Goal: Check status: Check status

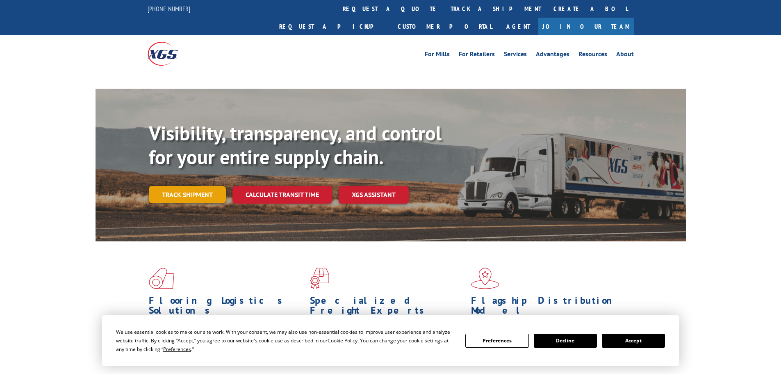
click at [189, 186] on link "Track shipment" at bounding box center [187, 194] width 77 height 17
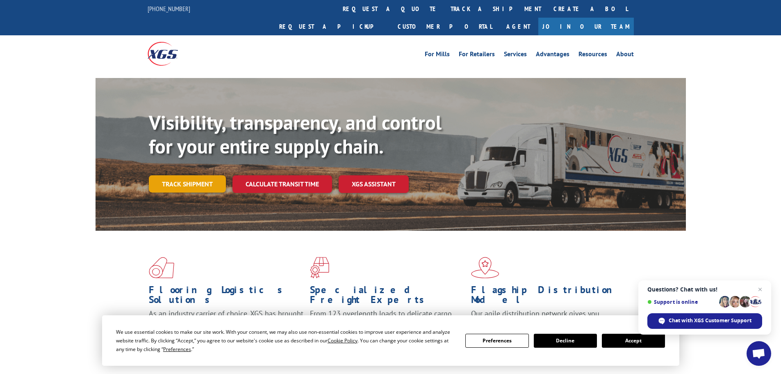
click at [194, 175] on link "Track shipment" at bounding box center [187, 183] width 77 height 17
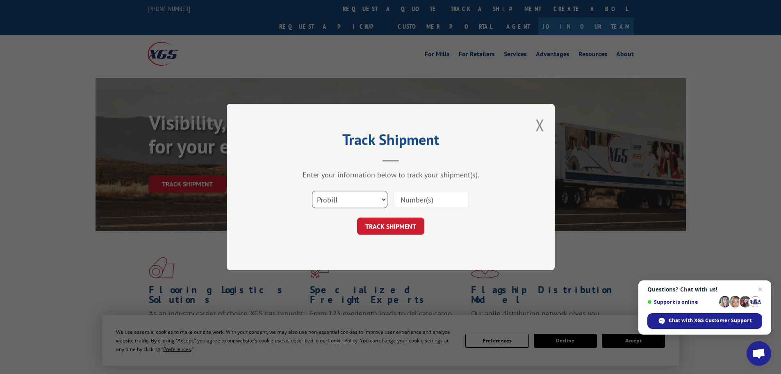
click at [372, 196] on select "Select category... Probill BOL PO" at bounding box center [349, 199] width 75 height 17
select select "bol"
click at [312, 191] on select "Select category... Probill BOL PO" at bounding box center [349, 199] width 75 height 17
click at [423, 195] on input at bounding box center [431, 199] width 75 height 17
paste input "6013454"
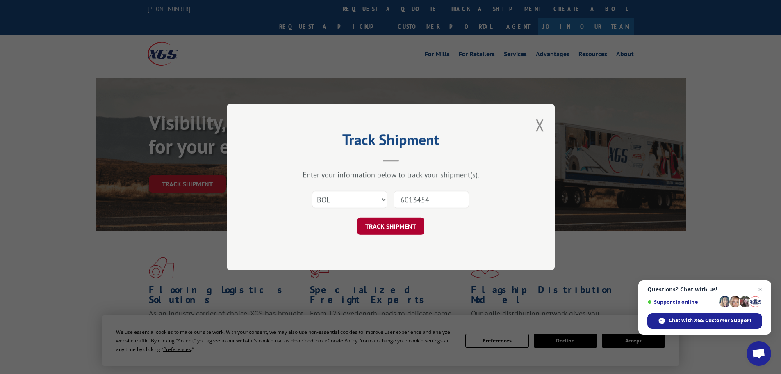
type input "6013454"
click at [409, 222] on button "TRACK SHIPMENT" at bounding box center [390, 225] width 67 height 17
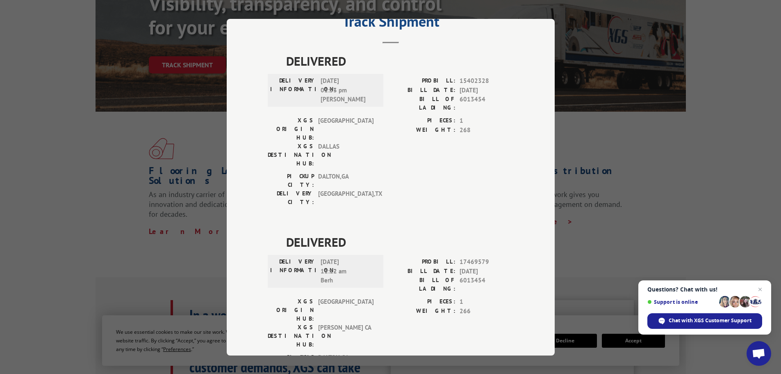
scroll to position [164, 0]
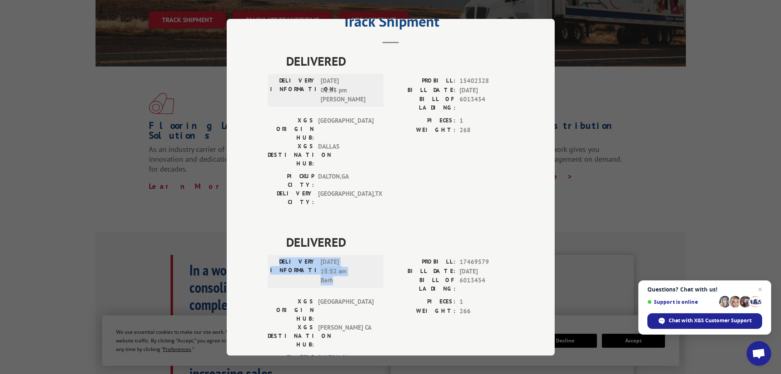
drag, startPoint x: 336, startPoint y: 234, endPoint x: 289, endPoint y: 214, distance: 51.4
click at [289, 257] on div "DELIVERY INFORMATION: [DATE] 11:12 am Berh" at bounding box center [325, 271] width 111 height 28
copy div "DELIVERY INFORMATION: [DATE] 11:12 am Berh"
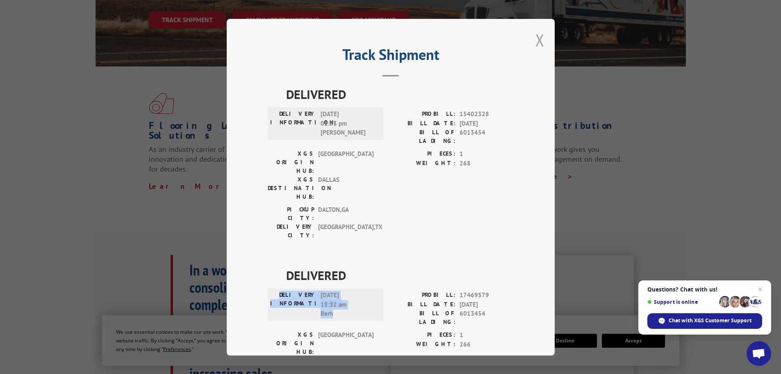
click at [540, 35] on button "Close modal" at bounding box center [540, 40] width 9 height 22
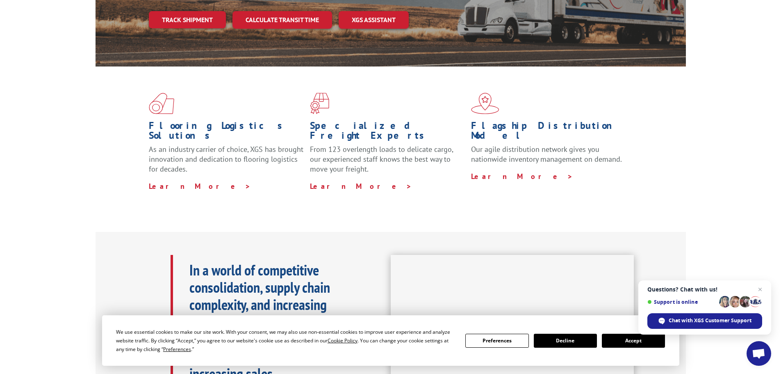
scroll to position [157, 0]
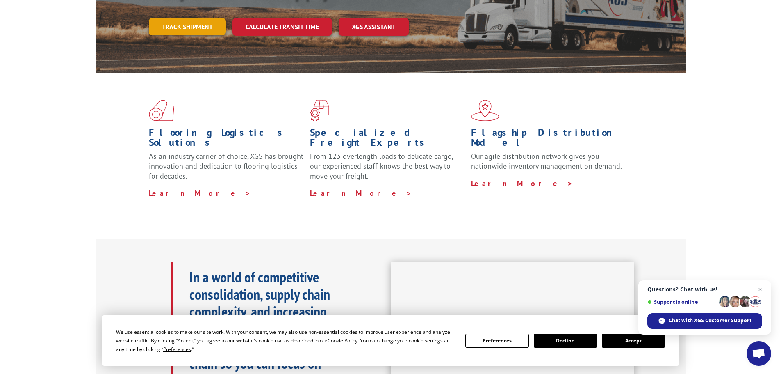
click at [193, 18] on link "Track shipment" at bounding box center [187, 26] width 77 height 17
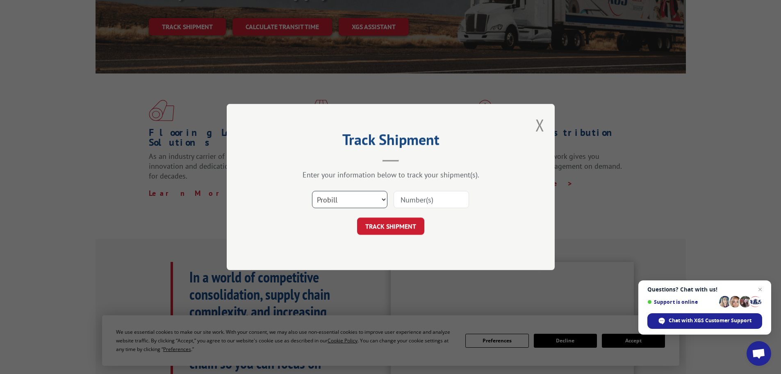
click at [362, 201] on select "Select category... Probill BOL PO" at bounding box center [349, 199] width 75 height 17
select select "bol"
click at [312, 191] on select "Select category... Probill BOL PO" at bounding box center [349, 199] width 75 height 17
click at [403, 203] on input at bounding box center [431, 199] width 75 height 17
paste input "6026264"
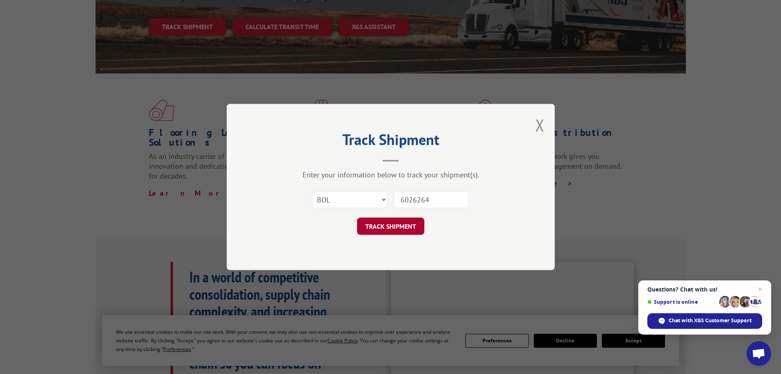
type input "6026264"
click at [412, 223] on button "TRACK SHIPMENT" at bounding box center [390, 225] width 67 height 17
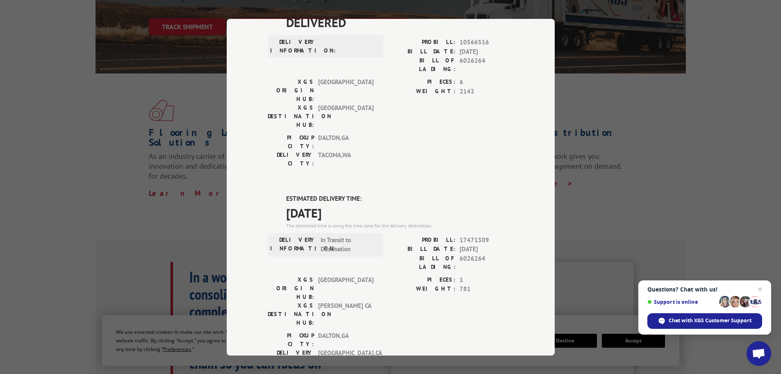
scroll to position [82, 0]
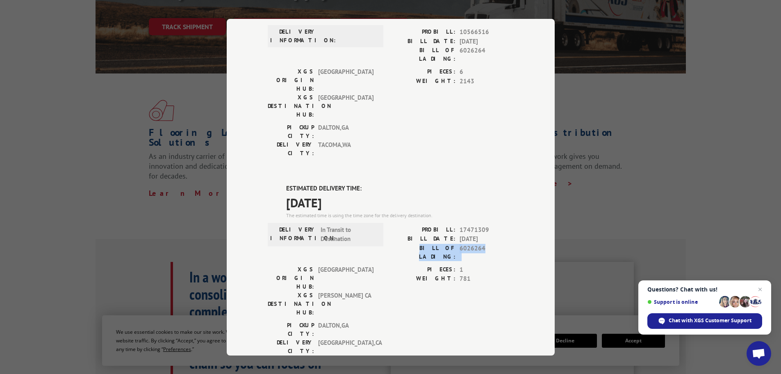
drag, startPoint x: 483, startPoint y: 199, endPoint x: 405, endPoint y: 202, distance: 78.4
click at [405, 243] on div "BILL OF LADING: 6026264" at bounding box center [452, 251] width 123 height 17
copy div "BILL OF LADING: 6026264"
drag, startPoint x: 351, startPoint y: 154, endPoint x: 281, endPoint y: 150, distance: 70.2
click at [281, 184] on div "ESTIMATED DELIVERY TIME: [DATE] The estimated time is using the time zone for t…" at bounding box center [391, 331] width 246 height 295
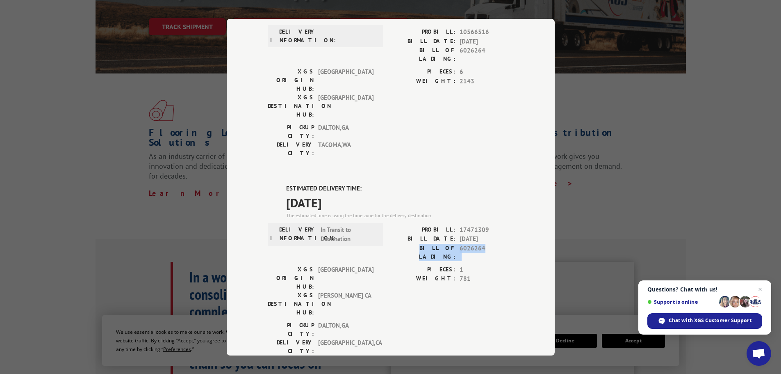
copy span "[DATE]"
